Goal: Information Seeking & Learning: Check status

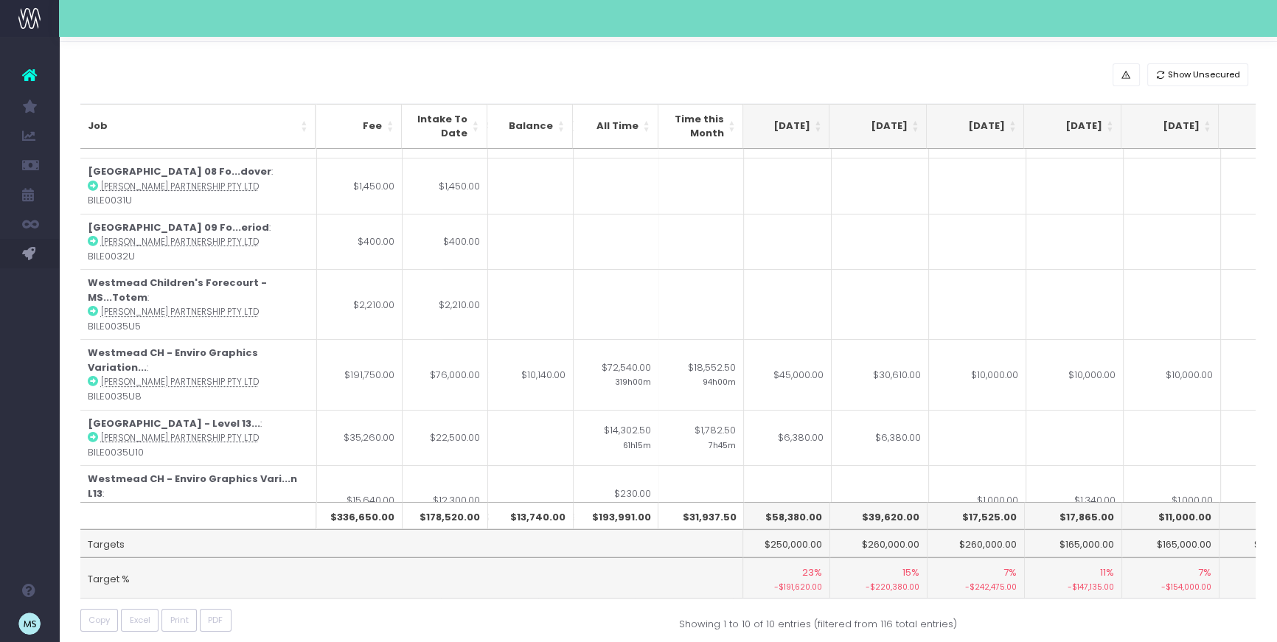
scroll to position [60, 0]
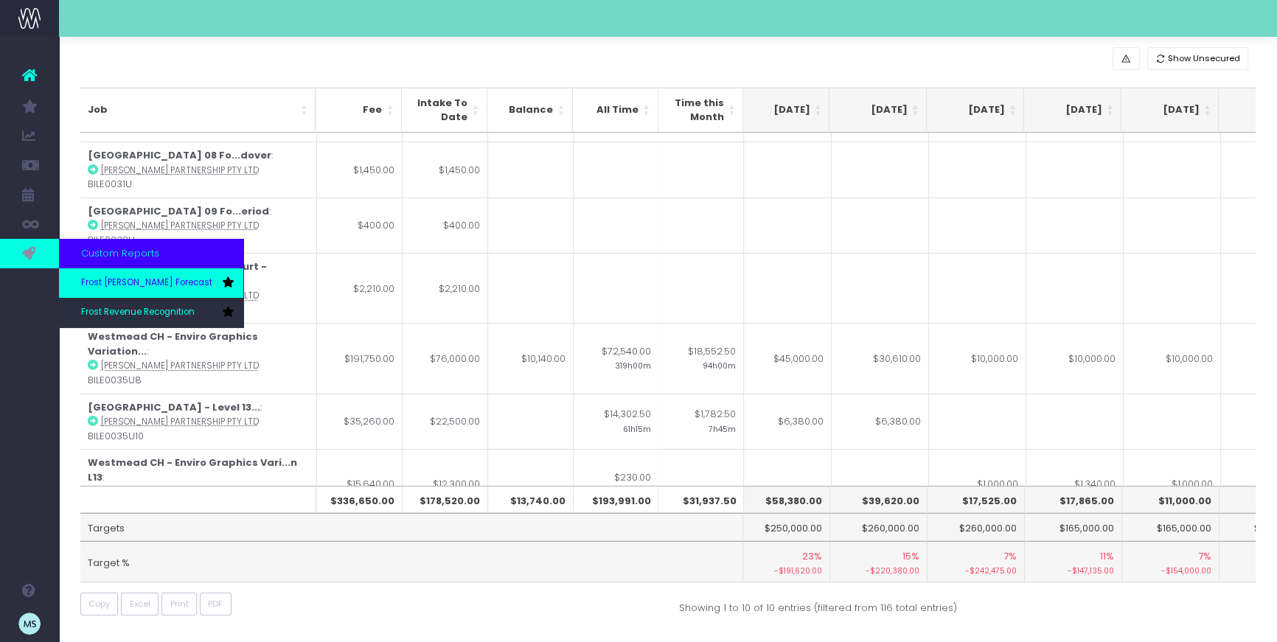
click at [153, 285] on span "Frost [PERSON_NAME] Forecast" at bounding box center [146, 282] width 131 height 13
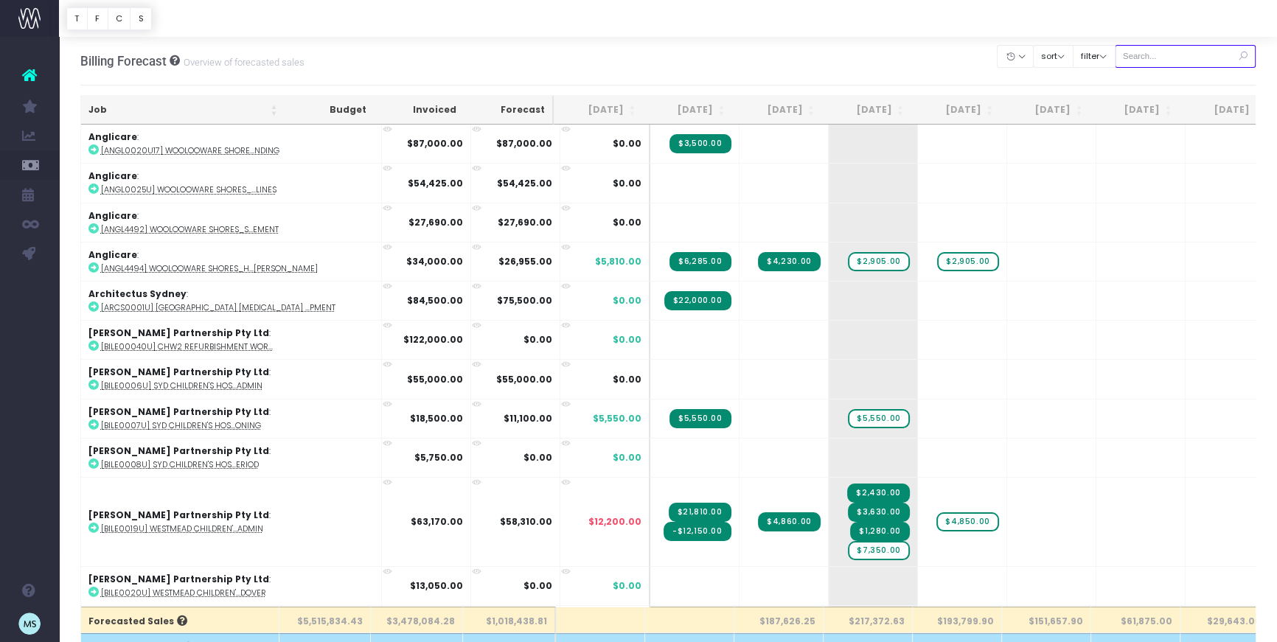
click at [1180, 54] on input "text" at bounding box center [1185, 56] width 142 height 23
type input "westmead"
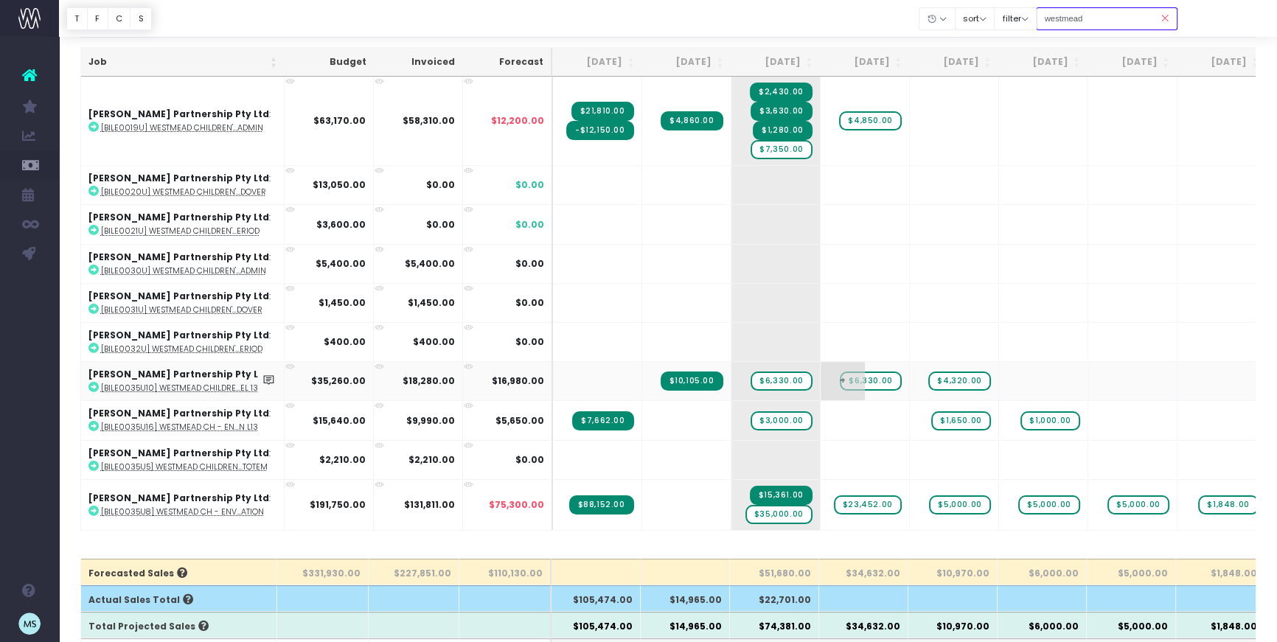
scroll to position [43, 0]
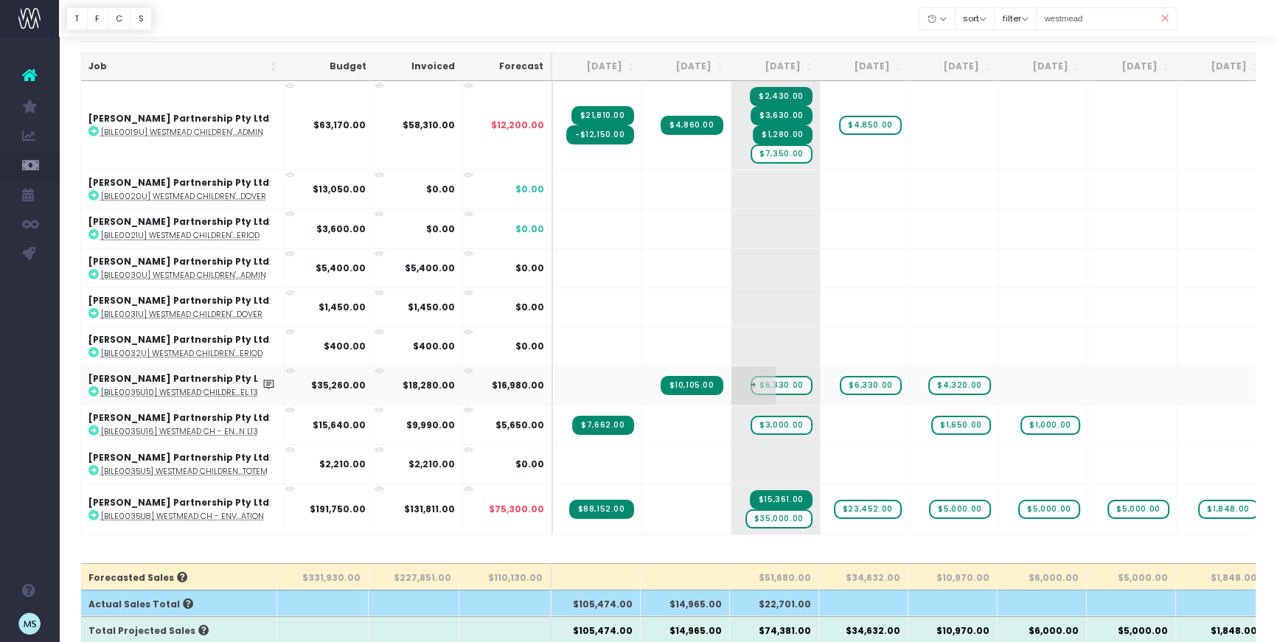
click at [753, 380] on span "+" at bounding box center [753, 385] width 44 height 38
click at [784, 382] on span "$6,330.00" at bounding box center [780, 385] width 61 height 19
drag, startPoint x: 951, startPoint y: 373, endPoint x: 1038, endPoint y: 374, distance: 87.7
click at [1038, 374] on tr "[PERSON_NAME] Partnership Pty Ltd : [BILE0035U10] Westmead Childre...el 13 $35,…" at bounding box center [941, 385] width 1720 height 39
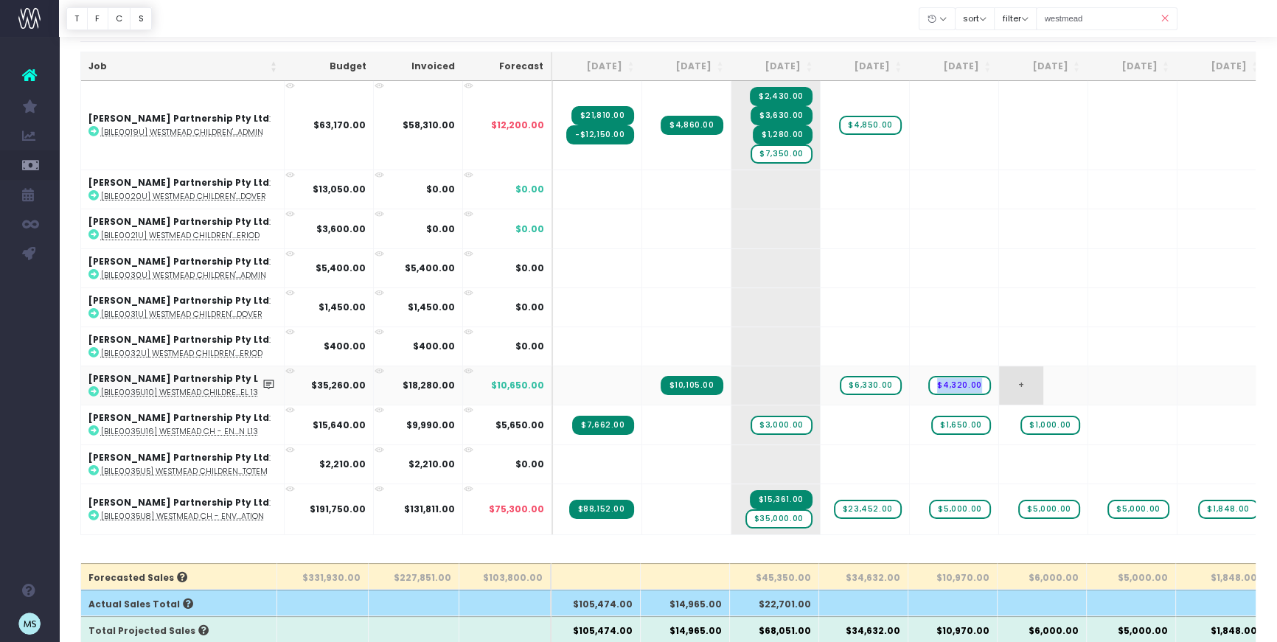
drag, startPoint x: 951, startPoint y: 374, endPoint x: 1028, endPoint y: 376, distance: 76.7
click at [1032, 374] on tr "[PERSON_NAME] Partnership Pty Ltd : [BILE0035U10] Westmead Childre...el 13 $35,…" at bounding box center [941, 385] width 1720 height 39
drag, startPoint x: 932, startPoint y: 381, endPoint x: 1025, endPoint y: 377, distance: 92.9
click at [1025, 377] on tr "[PERSON_NAME] Partnership Pty Ltd : [BILE0035U10] Westmead Childre...el 13 $35,…" at bounding box center [941, 385] width 1720 height 39
drag, startPoint x: 943, startPoint y: 391, endPoint x: 1042, endPoint y: 383, distance: 99.8
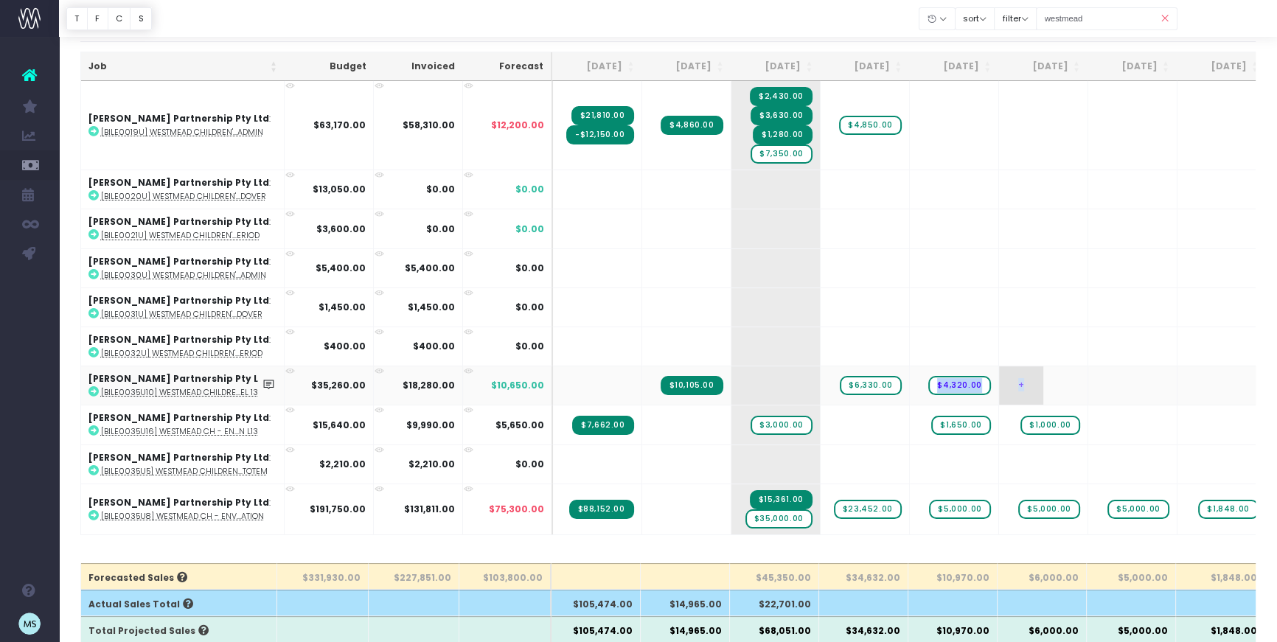
click at [1042, 383] on tr "[PERSON_NAME] Partnership Pty Ltd : [BILE0035U10] Westmead Childre...el 13 $35,…" at bounding box center [941, 385] width 1720 height 39
drag, startPoint x: 975, startPoint y: 391, endPoint x: 1061, endPoint y: 379, distance: 87.1
click at [943, 381] on span "+" at bounding box center [931, 385] width 44 height 38
click at [934, 380] on span "+" at bounding box center [931, 385] width 44 height 38
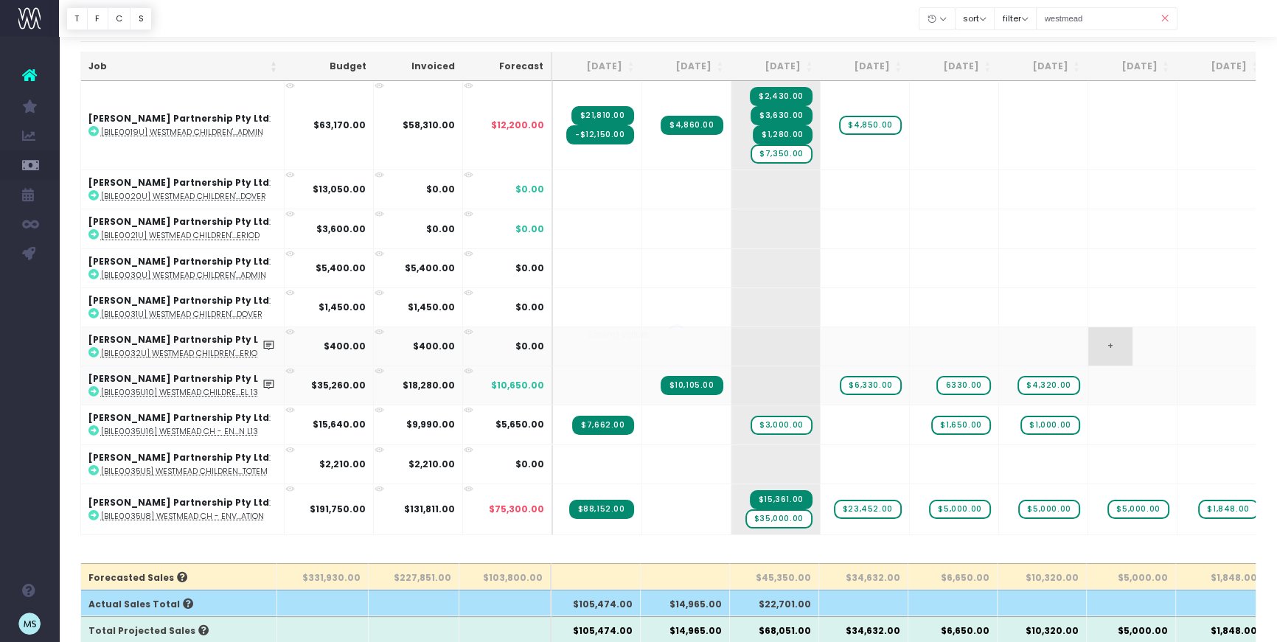
click at [1159, 338] on body "Oh my... this is bad. [PERSON_NAME] wasn't able to load this page. Please conta…" at bounding box center [638, 278] width 1277 height 642
